Goal: Information Seeking & Learning: Understand process/instructions

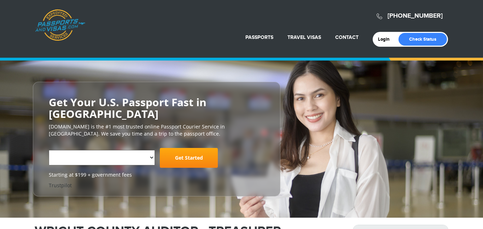
select select "**********"
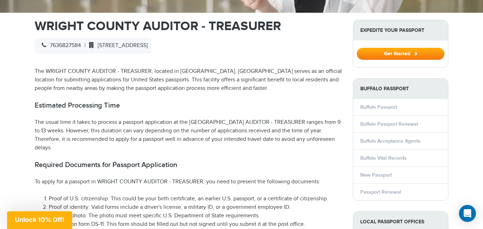
scroll to position [231, 0]
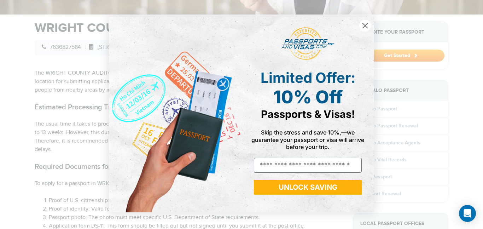
click at [363, 25] on circle "Close dialog" at bounding box center [365, 26] width 12 height 12
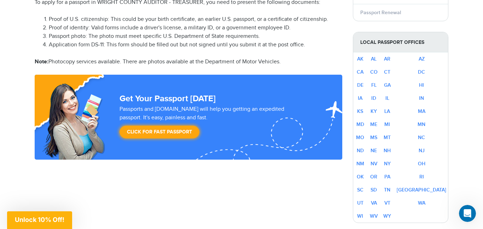
scroll to position [413, 0]
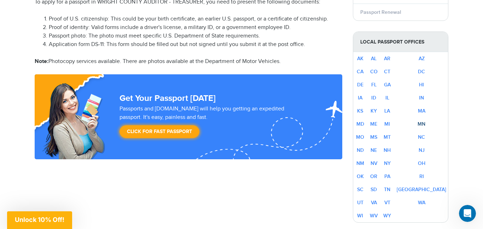
click at [426, 121] on link "MN" at bounding box center [422, 124] width 8 height 6
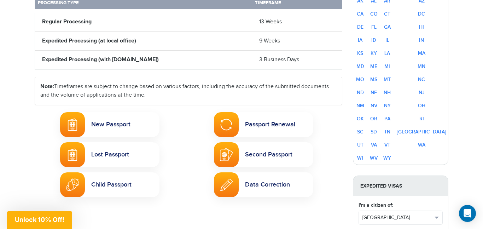
scroll to position [338, 0]
click at [281, 112] on link "Passport Renewal" at bounding box center [263, 124] width 99 height 25
